Goal: Transaction & Acquisition: Purchase product/service

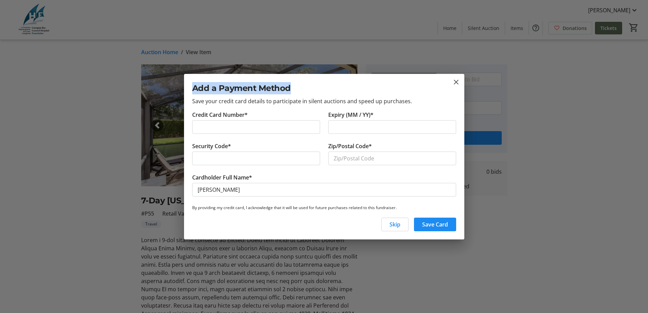
drag, startPoint x: 321, startPoint y: 81, endPoint x: 473, endPoint y: 98, distance: 153.3
click at [357, 69] on div "Turn on notifications? Turn on notifications to receive updates on important fu…" at bounding box center [324, 156] width 648 height 313
click at [454, 81] on mat-icon "close" at bounding box center [456, 82] width 8 height 8
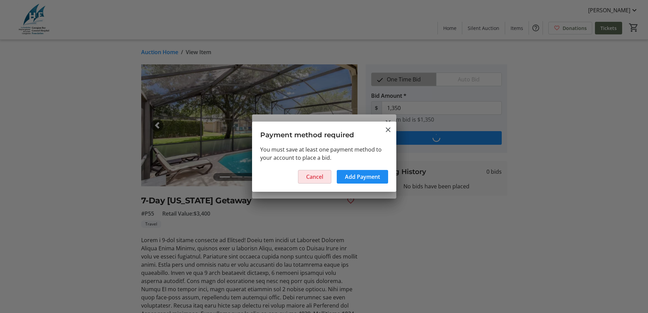
click at [323, 178] on span "Cancel" at bounding box center [314, 176] width 17 height 8
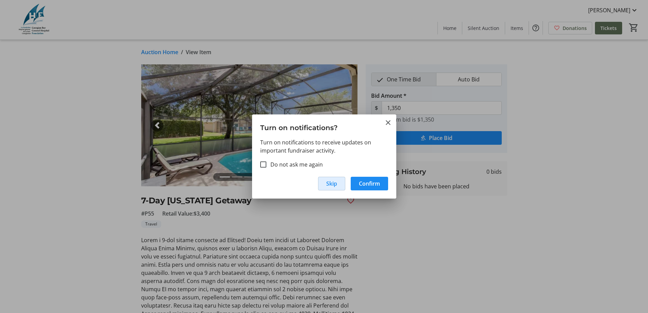
click at [338, 189] on span "button" at bounding box center [331, 183] width 27 height 16
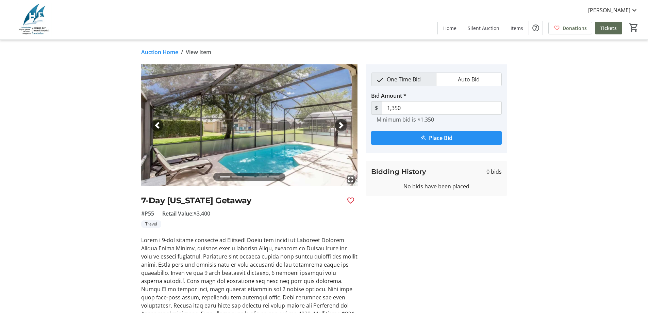
click at [430, 142] on span "submit" at bounding box center [436, 138] width 131 height 16
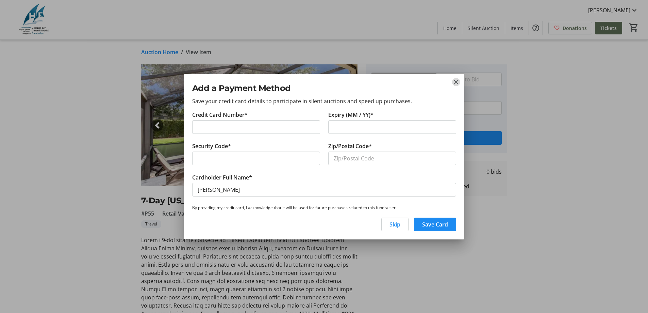
click at [455, 82] on mat-icon "close" at bounding box center [456, 82] width 8 height 8
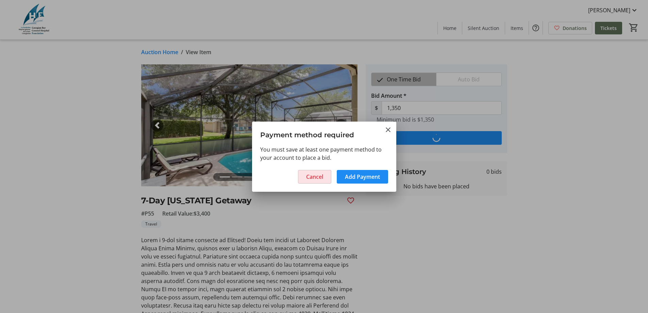
click at [313, 176] on span "Cancel" at bounding box center [314, 176] width 17 height 8
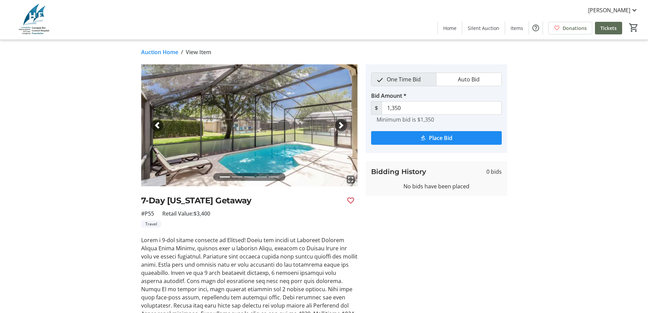
click at [166, 54] on link "Auction Home" at bounding box center [159, 52] width 37 height 8
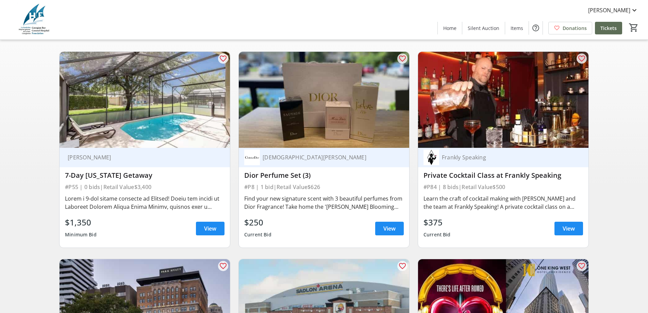
scroll to position [68, 0]
